Goal: Information Seeking & Learning: Learn about a topic

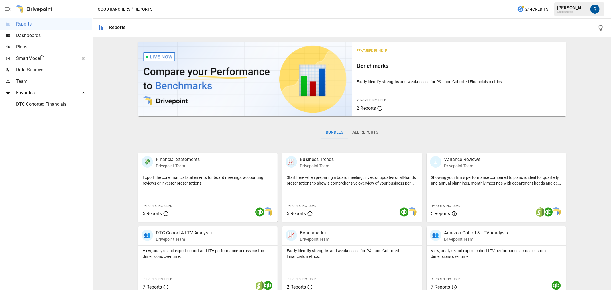
click at [30, 49] on span "Plans" at bounding box center [54, 47] width 76 height 7
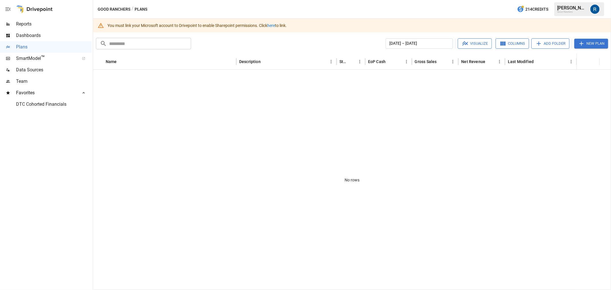
click at [274, 24] on link "here" at bounding box center [271, 25] width 8 height 5
click at [35, 35] on span "Dashboards" at bounding box center [54, 35] width 76 height 7
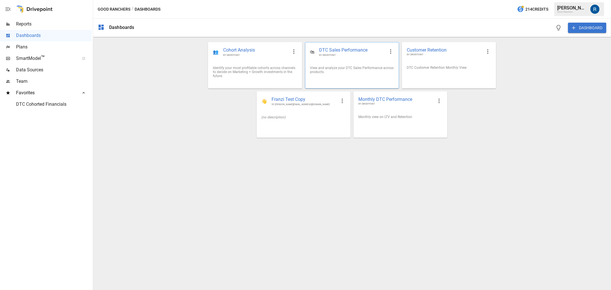
click at [354, 52] on span "DTC Sales Performance" at bounding box center [352, 50] width 66 height 7
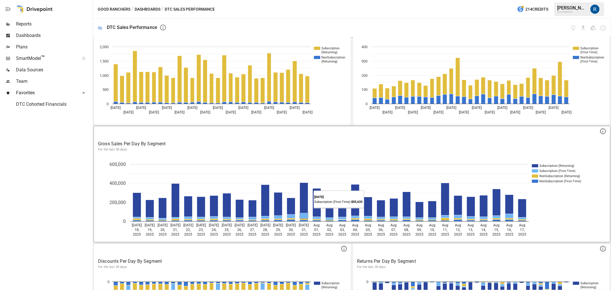
scroll to position [127, 0]
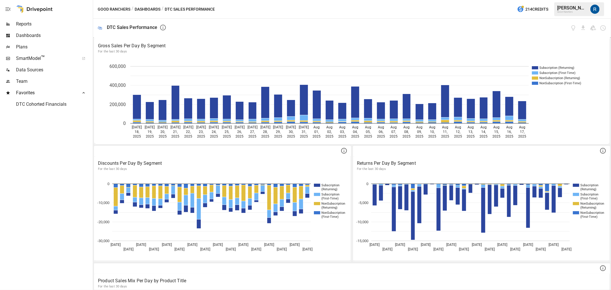
drag, startPoint x: 148, startPoint y: 11, endPoint x: 151, endPoint y: 15, distance: 4.3
click at [148, 11] on button "Dashboards" at bounding box center [148, 9] width 26 height 7
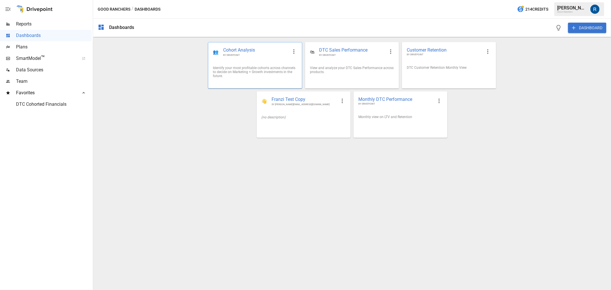
click at [242, 49] on span "Cohort Analysis" at bounding box center [255, 50] width 65 height 7
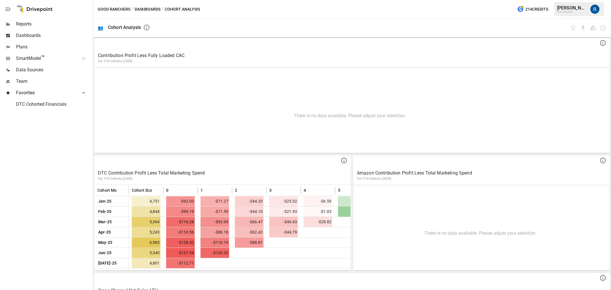
click at [28, 51] on div "Plans" at bounding box center [46, 46] width 92 height 11
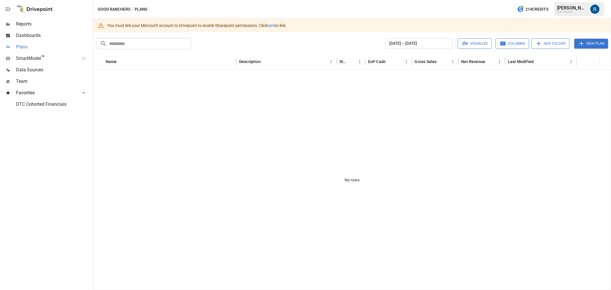
click at [29, 42] on div "Plans" at bounding box center [46, 46] width 92 height 11
click at [29, 37] on span "Dashboards" at bounding box center [54, 35] width 76 height 7
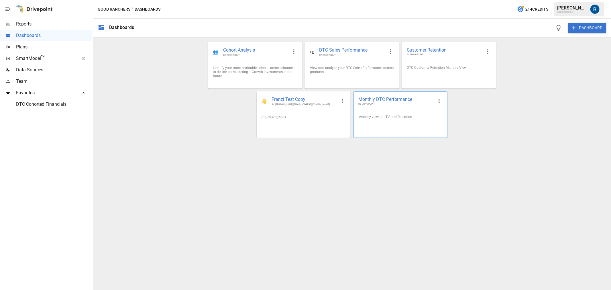
click at [377, 99] on span "Monthly DTC Performance" at bounding box center [395, 99] width 75 height 6
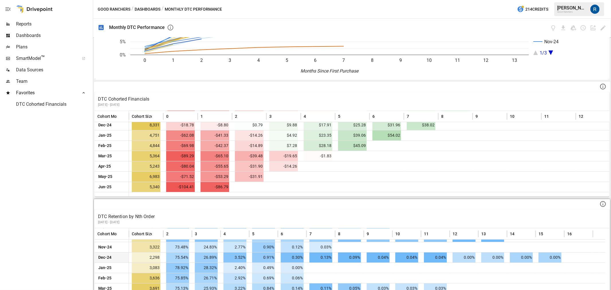
scroll to position [449, 0]
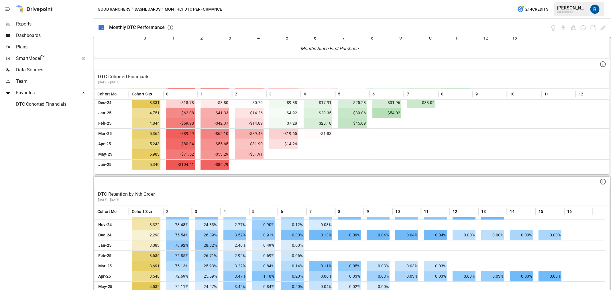
click at [600, 178] on icon at bounding box center [603, 181] width 7 height 7
click at [529, 191] on p "DTC Retention by Nth Order" at bounding box center [352, 194] width 508 height 7
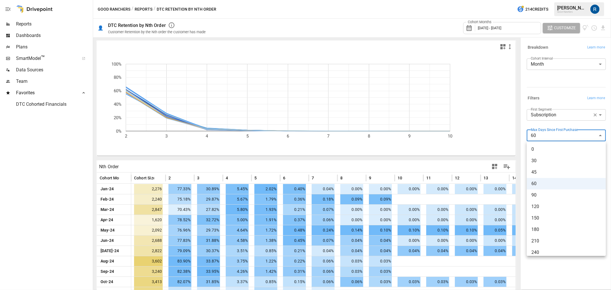
click at [563, 0] on body "Reports Dashboards Plans SmartModel ™ Data Sources Team Favorites DTC Cohorted …" at bounding box center [305, 0] width 611 height 0
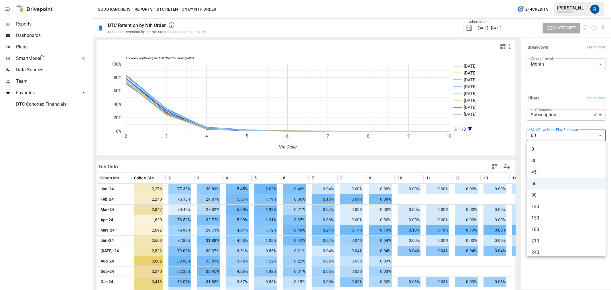
click at [550, 161] on span "30" at bounding box center [566, 160] width 70 height 7
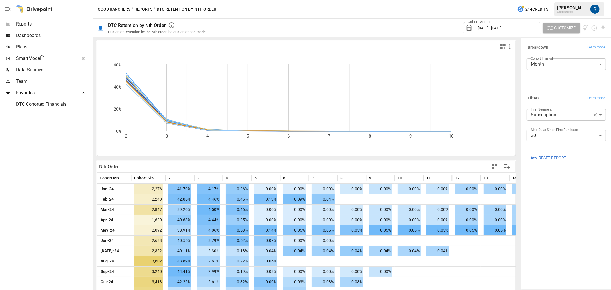
click at [519, 31] on div "Cohort Months [DATE] - [DATE]" at bounding box center [502, 28] width 78 height 12
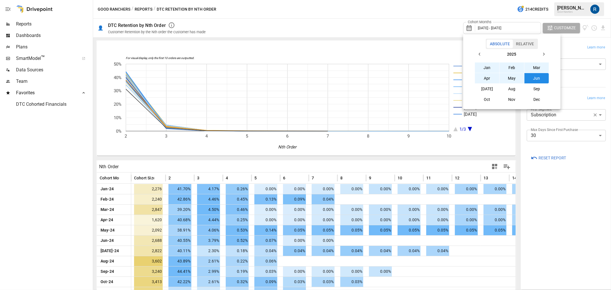
click at [479, 51] on button "button" at bounding box center [480, 54] width 10 height 10
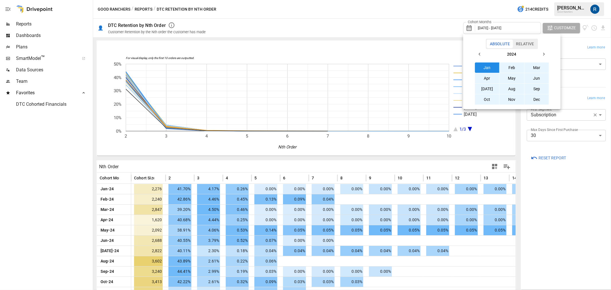
click at [486, 66] on button "Jan" at bounding box center [487, 67] width 25 height 10
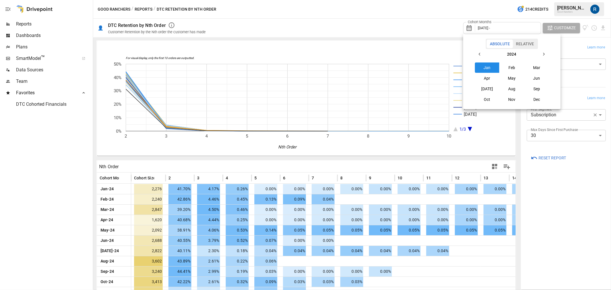
click at [545, 52] on icon "button" at bounding box center [543, 54] width 5 height 5
click at [487, 88] on button "[DATE]" at bounding box center [487, 89] width 25 height 10
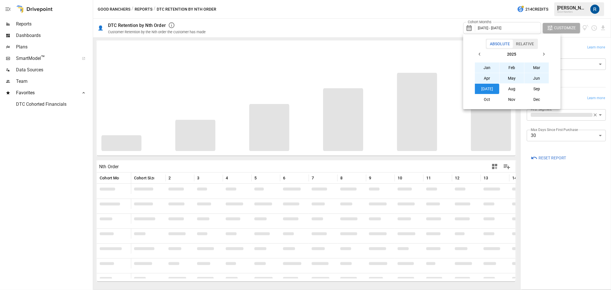
click at [451, 47] on div at bounding box center [305, 145] width 611 height 290
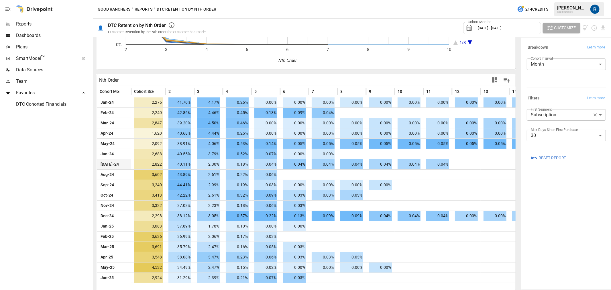
scroll to position [87, 0]
click at [545, 0] on body "Reports Dashboards Plans SmartModel ™ Data Sources Team Favorites DTC Cohorted …" at bounding box center [305, 0] width 611 height 0
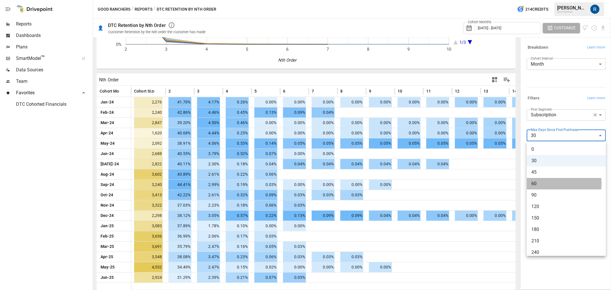
click at [540, 184] on span "60" at bounding box center [566, 183] width 70 height 7
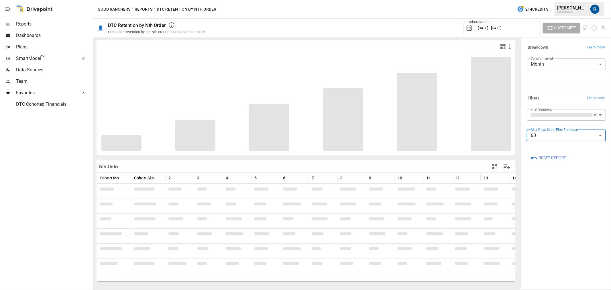
click at [594, 97] on span "Learn more" at bounding box center [596, 98] width 18 height 6
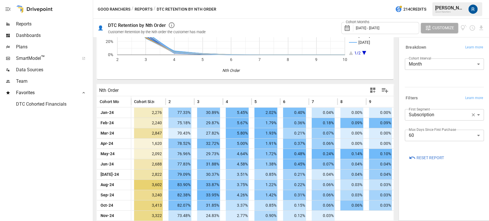
scroll to position [146, 0]
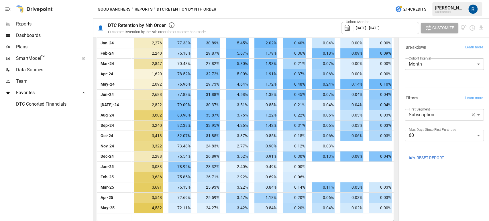
click at [442, 0] on body "Reports Dashboards Plans SmartModel ™ Data Sources Team Favorites DTC Cohorted …" at bounding box center [244, 0] width 489 height 0
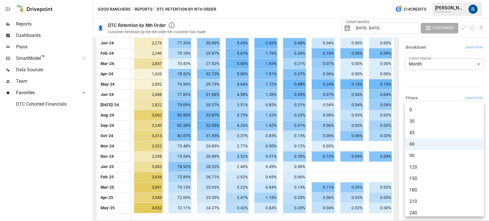
click at [415, 121] on span "30" at bounding box center [444, 121] width 70 height 7
type input "**"
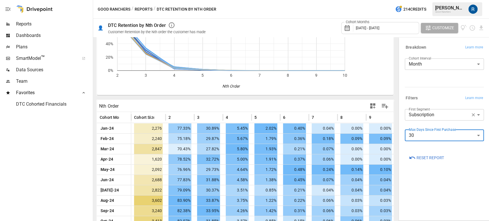
scroll to position [146, 0]
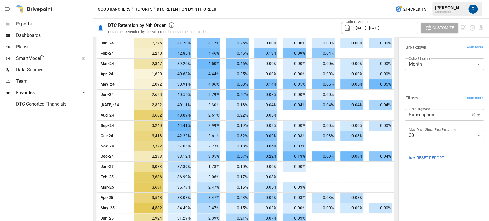
click at [146, 6] on button "Reports" at bounding box center [144, 9] width 18 height 7
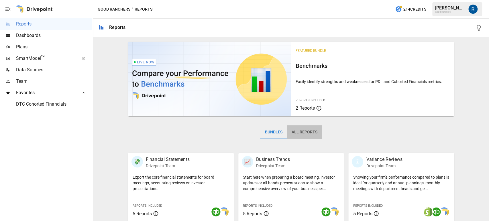
click at [299, 134] on button "All Reports" at bounding box center [304, 132] width 35 height 14
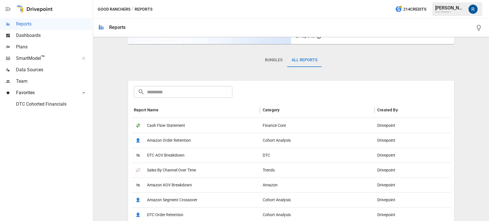
scroll to position [72, 0]
click at [165, 150] on span "DTC AOV Breakdown" at bounding box center [166, 155] width 38 height 15
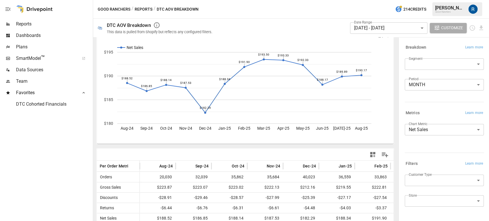
scroll to position [11, 0]
click at [364, 0] on body "Reports Dashboards Plans SmartModel ™ Data Sources Team Favorites DTC Cohorted …" at bounding box center [244, 0] width 489 height 0
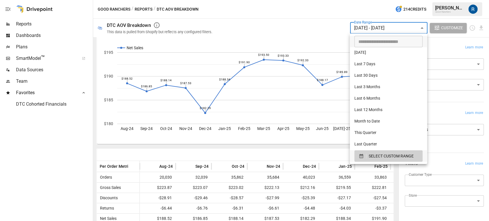
click at [331, 32] on div at bounding box center [244, 110] width 489 height 221
click at [380, 0] on body "Reports Dashboards Plans SmartModel ™ Data Sources Team Favorites DTC Cohorted …" at bounding box center [244, 0] width 489 height 0
click at [320, 25] on div at bounding box center [244, 110] width 489 height 221
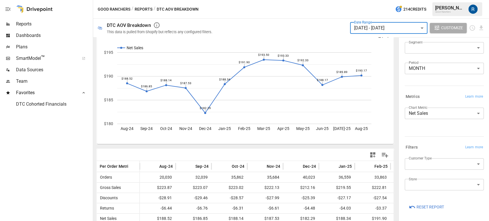
scroll to position [16, 0]
click at [146, 11] on button "Reports" at bounding box center [144, 9] width 18 height 7
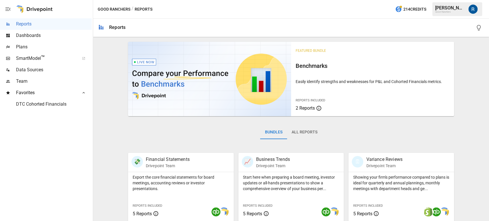
click at [303, 141] on div "Bundles All Reports" at bounding box center [291, 137] width 326 height 32
click at [305, 135] on button "All Reports" at bounding box center [304, 132] width 35 height 14
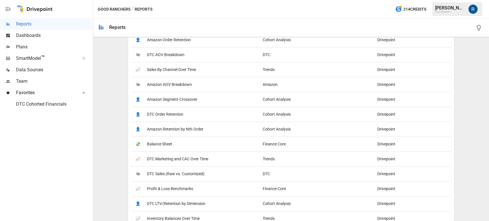
scroll to position [133, 0]
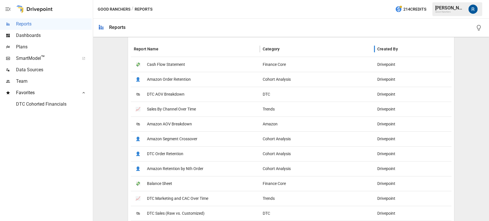
click at [271, 50] on div "Category" at bounding box center [271, 49] width 17 height 5
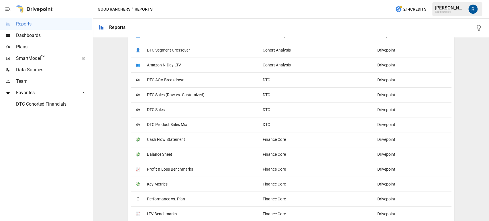
scroll to position [386, 0]
click at [266, 93] on div "DTC" at bounding box center [317, 94] width 115 height 15
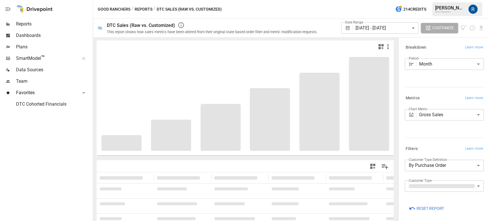
click at [373, 0] on body "**********" at bounding box center [244, 0] width 489 height 0
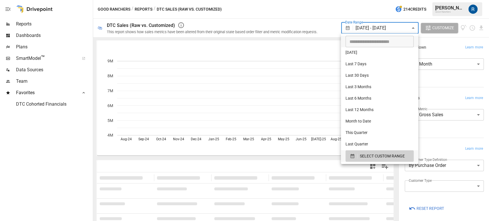
click at [297, 50] on div at bounding box center [244, 110] width 489 height 221
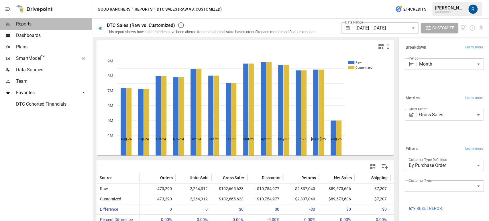
click at [25, 25] on span "Reports" at bounding box center [54, 24] width 76 height 7
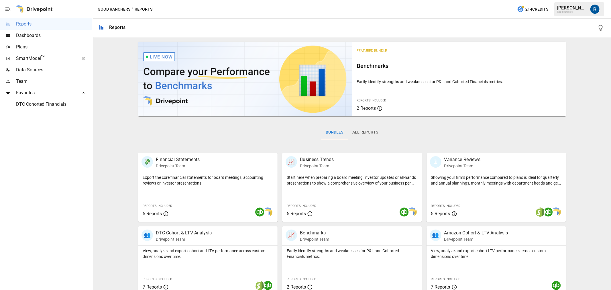
click at [356, 139] on div "Bundles All Reports" at bounding box center [352, 137] width 428 height 32
click at [359, 136] on button "All Reports" at bounding box center [365, 132] width 35 height 14
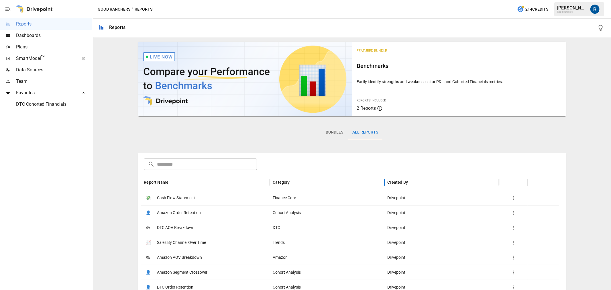
click at [281, 181] on div "Category" at bounding box center [281, 182] width 17 height 5
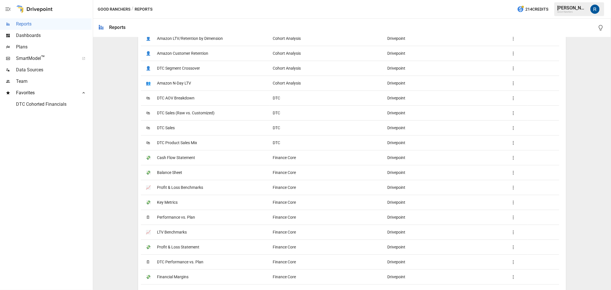
scroll to position [382, 0]
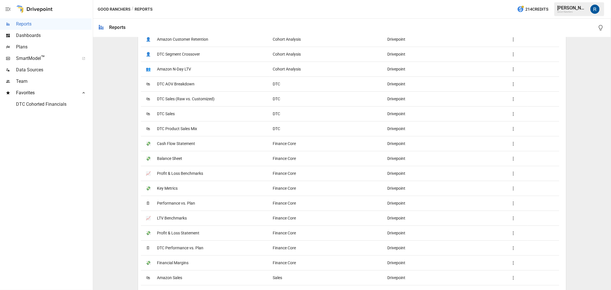
click at [170, 190] on span "Key Metrics" at bounding box center [167, 188] width 21 height 15
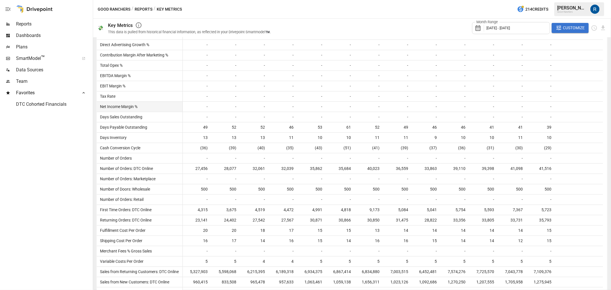
scroll to position [159, 0]
